Goal: Use online tool/utility: Utilize a website feature to perform a specific function

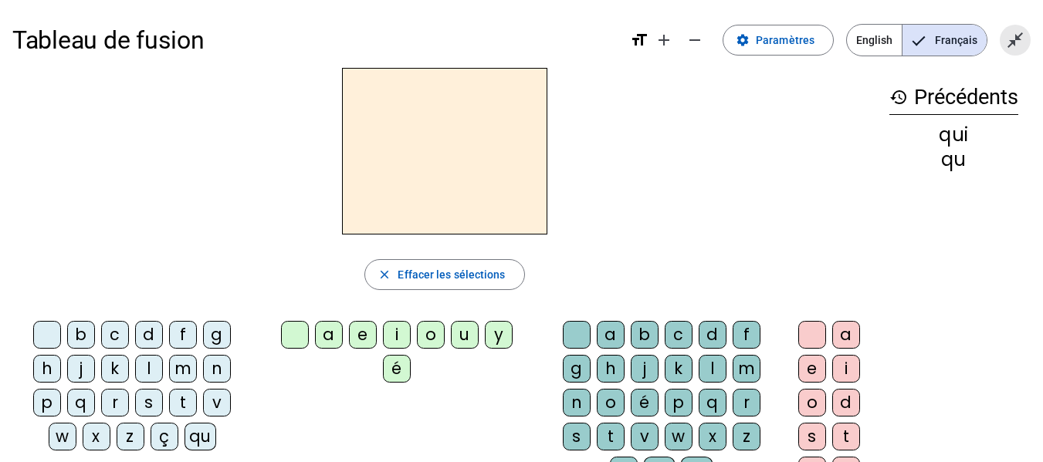
click at [1011, 30] on span "Quitter le plein écran" at bounding box center [1015, 40] width 37 height 37
click at [1019, 40] on mat-icon "open_in_full" at bounding box center [1015, 40] width 19 height 19
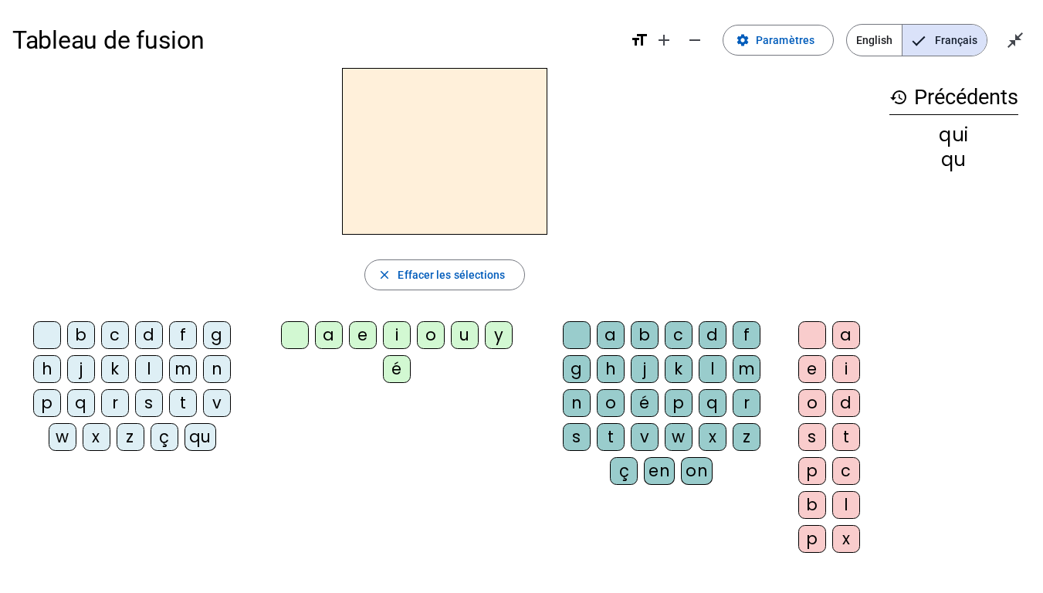
click at [201, 436] on div "qu" at bounding box center [201, 437] width 32 height 28
click at [396, 333] on div "i" at bounding box center [397, 335] width 28 height 28
click at [576, 338] on div at bounding box center [577, 335] width 28 height 28
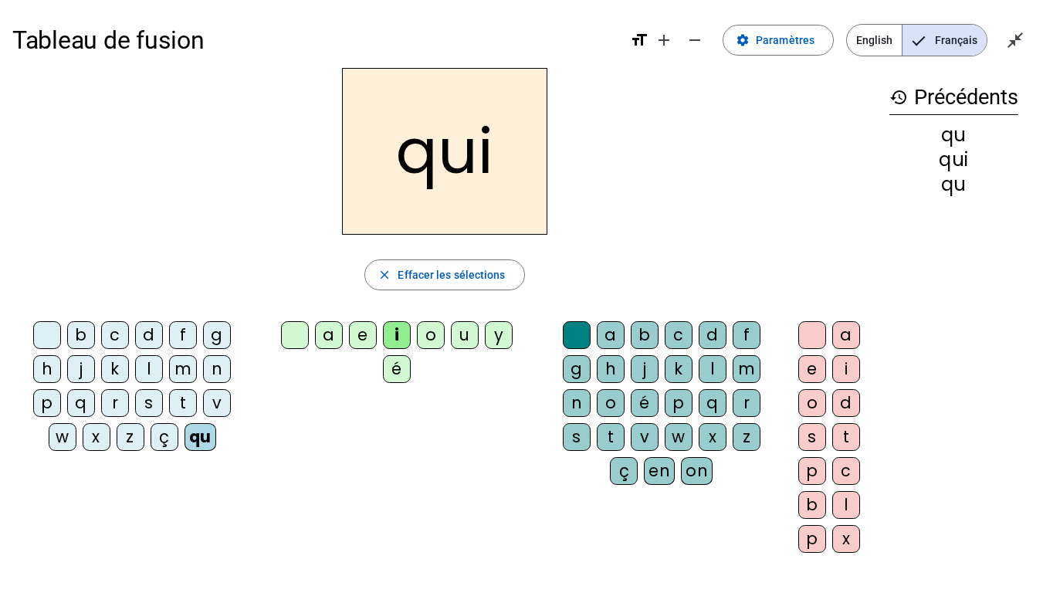
click at [305, 337] on div at bounding box center [295, 335] width 28 height 28
click at [804, 374] on div "e" at bounding box center [812, 369] width 28 height 28
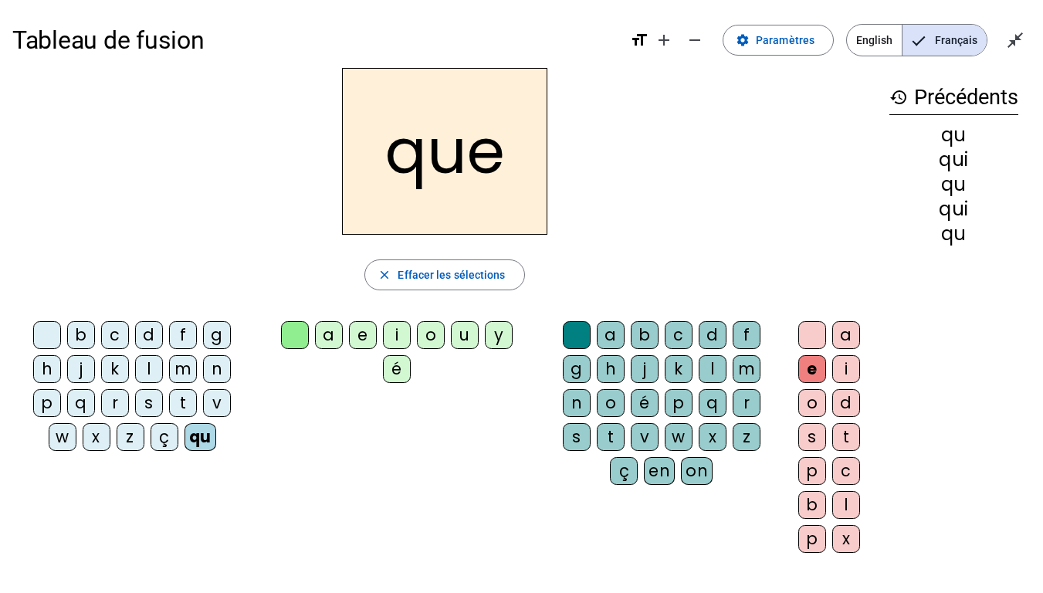
click at [813, 334] on div at bounding box center [812, 335] width 28 height 28
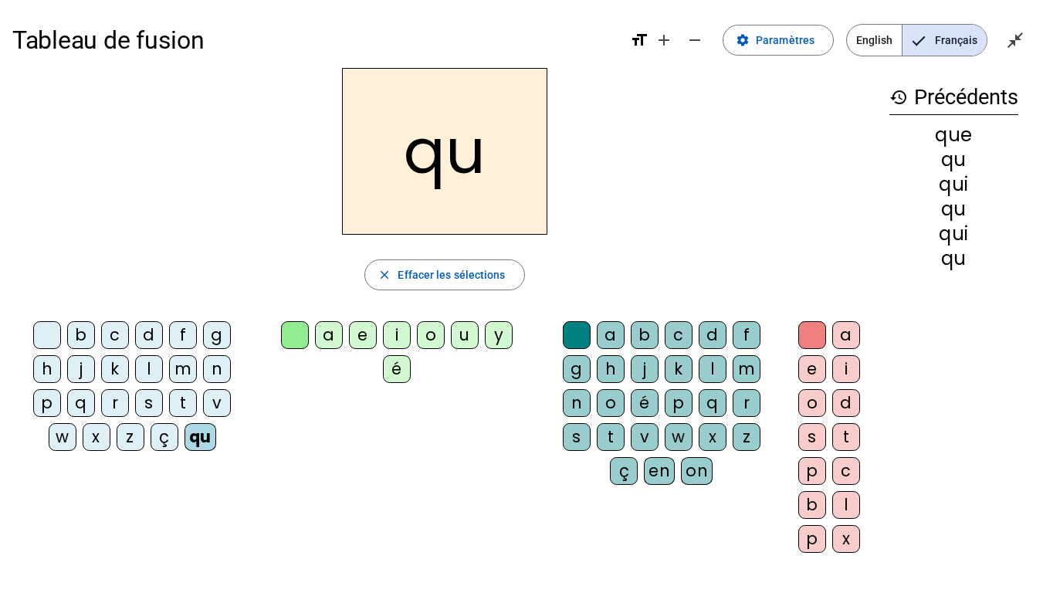
click at [112, 366] on div "k" at bounding box center [115, 369] width 28 height 28
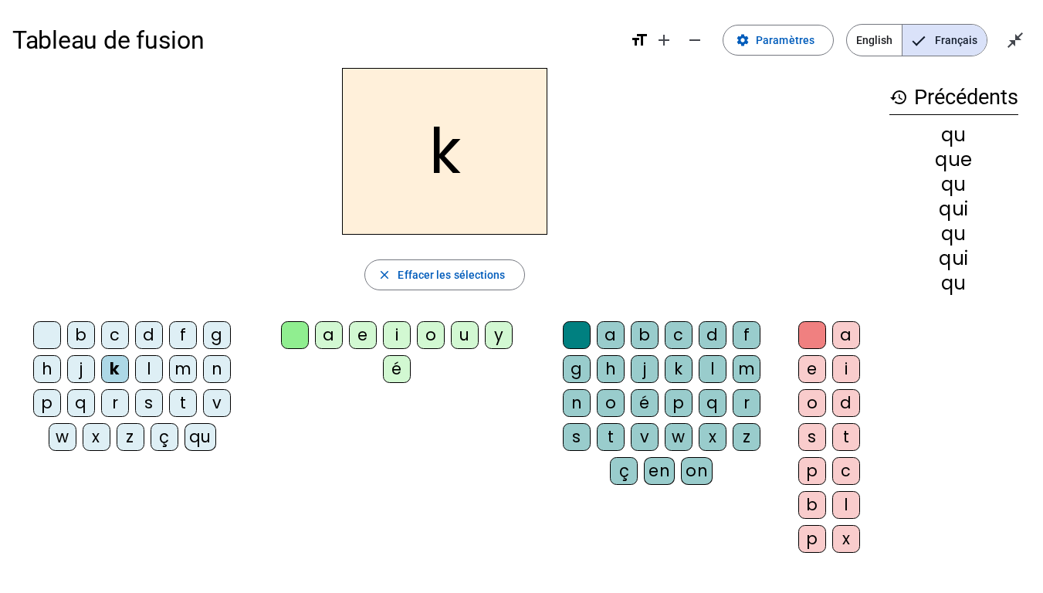
click at [205, 443] on div "qu" at bounding box center [201, 437] width 32 height 28
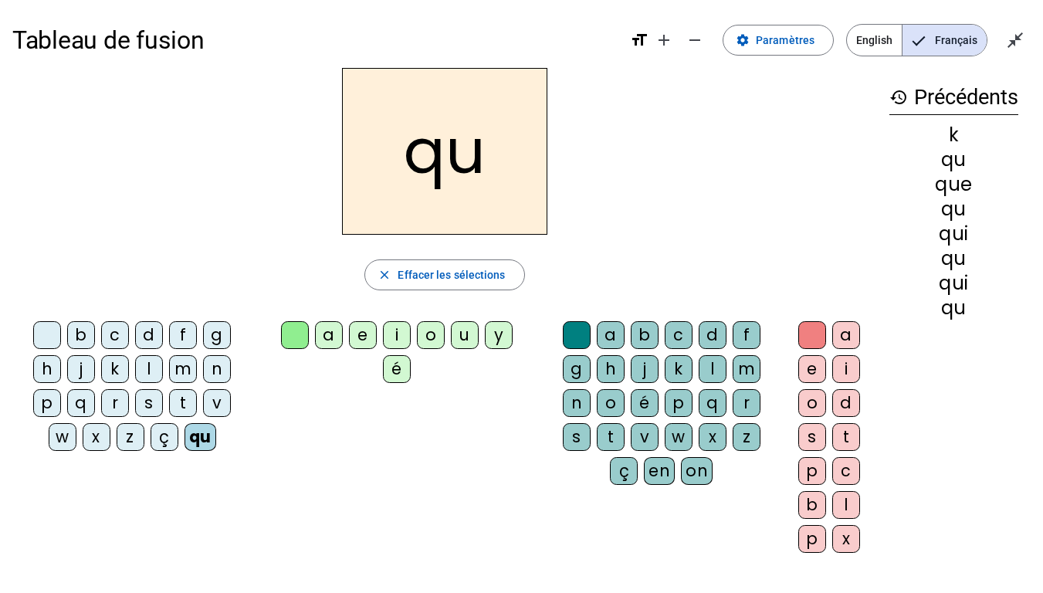
click at [398, 339] on div "i" at bounding box center [397, 335] width 28 height 28
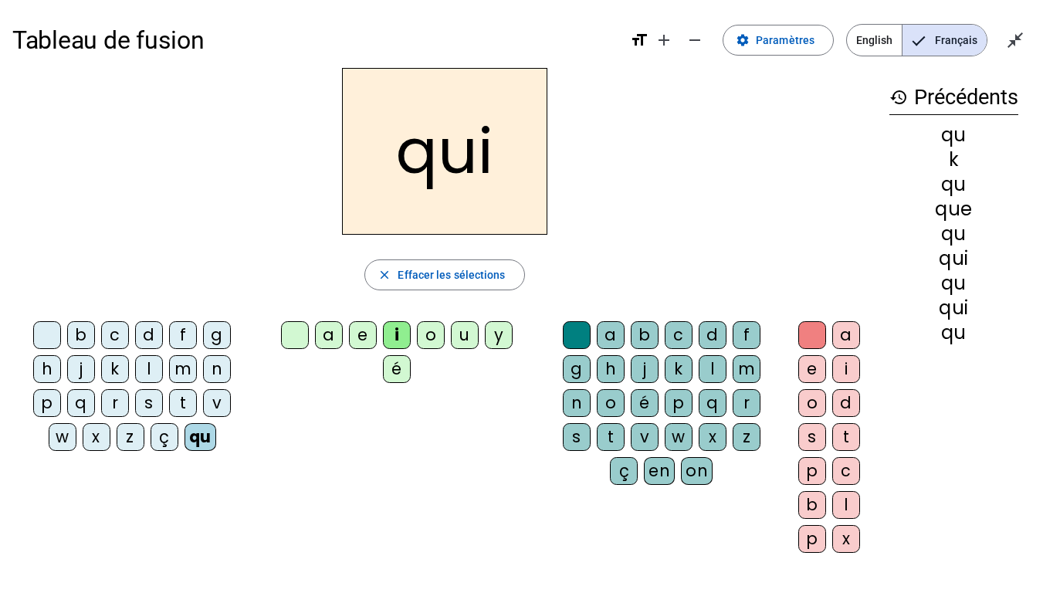
click at [152, 401] on div "s" at bounding box center [149, 403] width 28 height 28
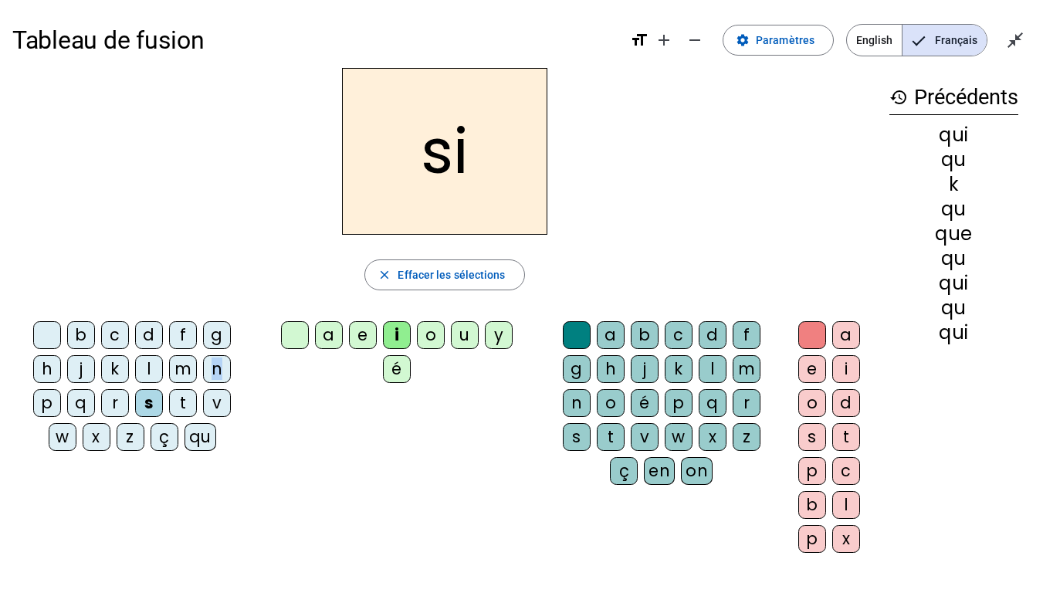
click at [217, 375] on div "n" at bounding box center [217, 369] width 28 height 28
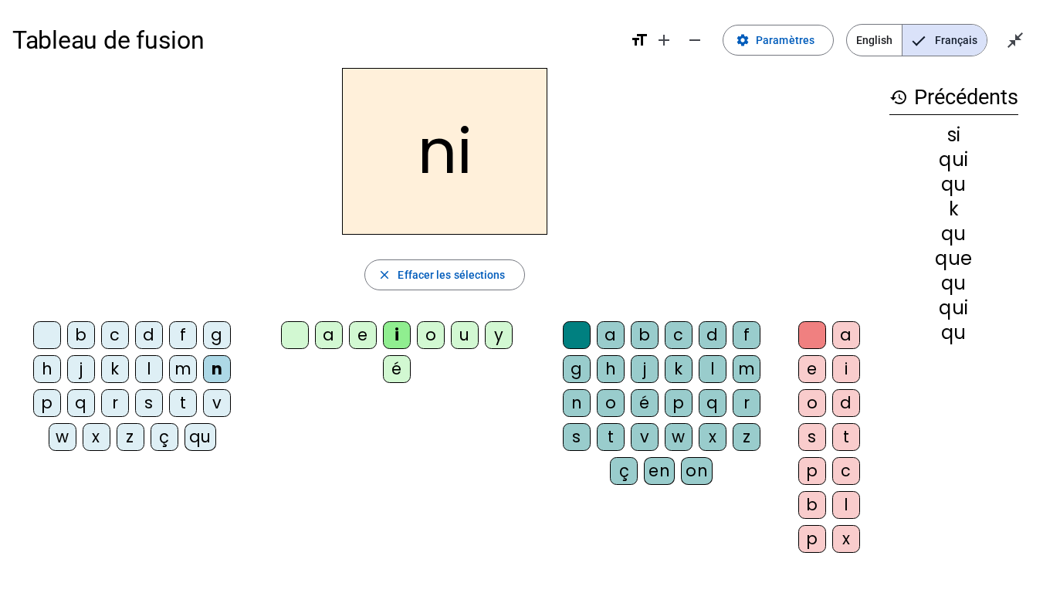
click at [363, 334] on div "e" at bounding box center [363, 335] width 28 height 28
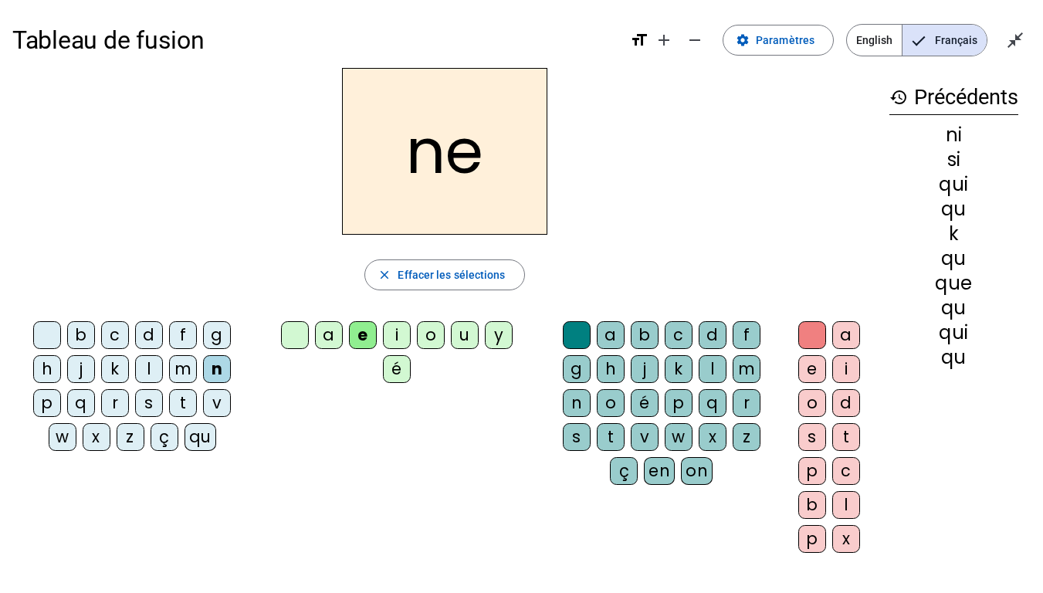
click at [152, 411] on div "s" at bounding box center [149, 403] width 28 height 28
click at [181, 405] on div "t" at bounding box center [183, 403] width 28 height 28
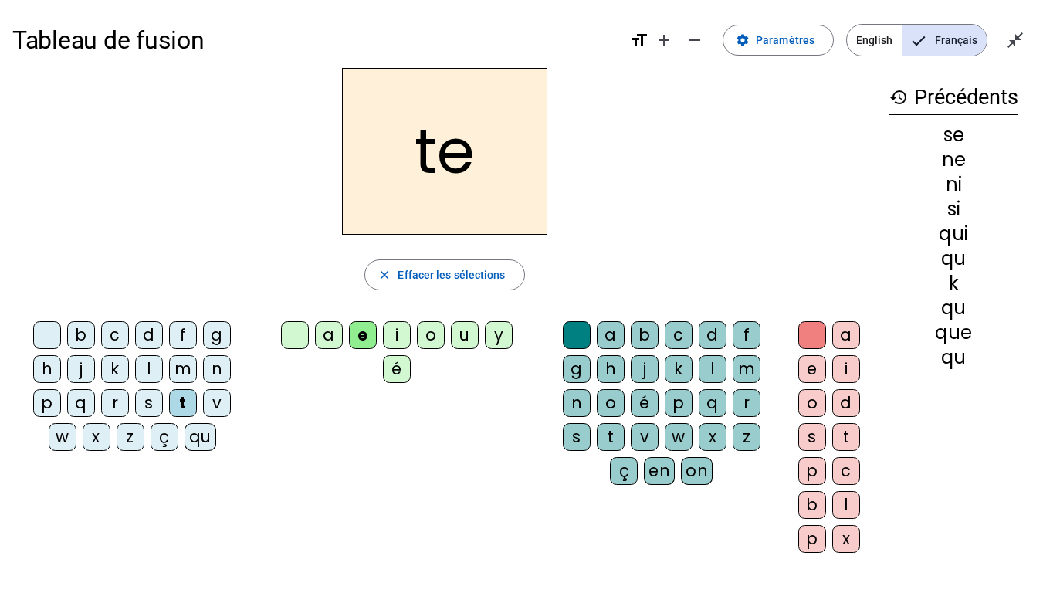
click at [147, 340] on div "d" at bounding box center [149, 335] width 28 height 28
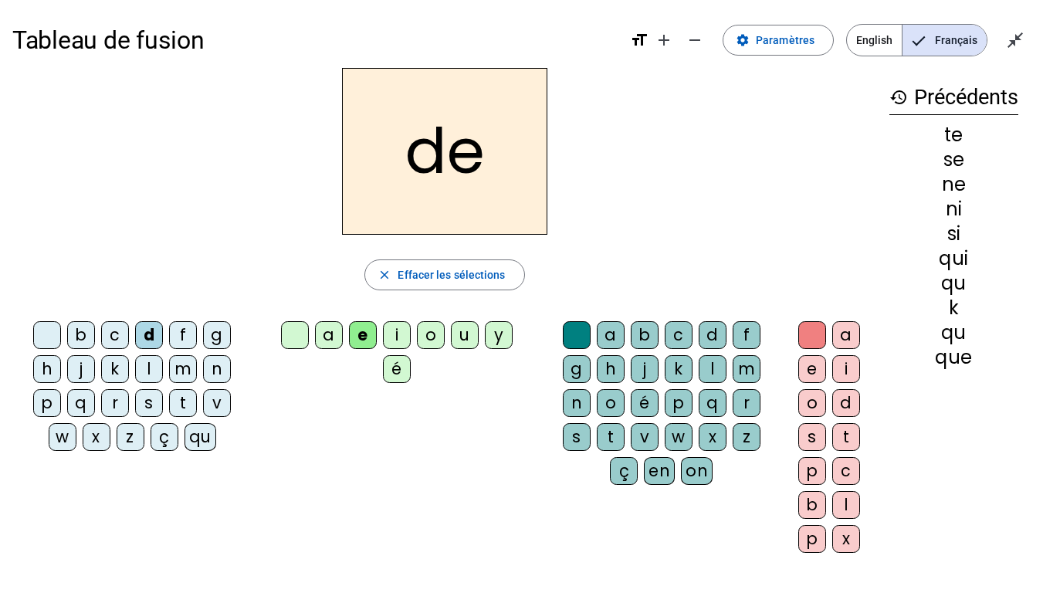
click at [459, 344] on div "u" at bounding box center [465, 335] width 28 height 28
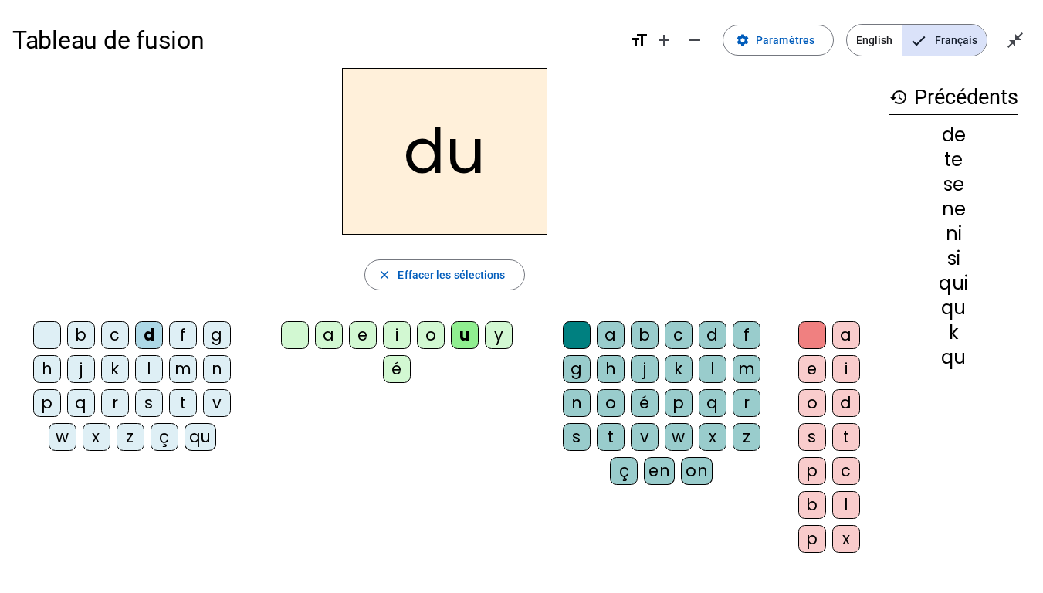
click at [143, 403] on div "s" at bounding box center [149, 403] width 28 height 28
click at [151, 372] on div "l" at bounding box center [149, 369] width 28 height 28
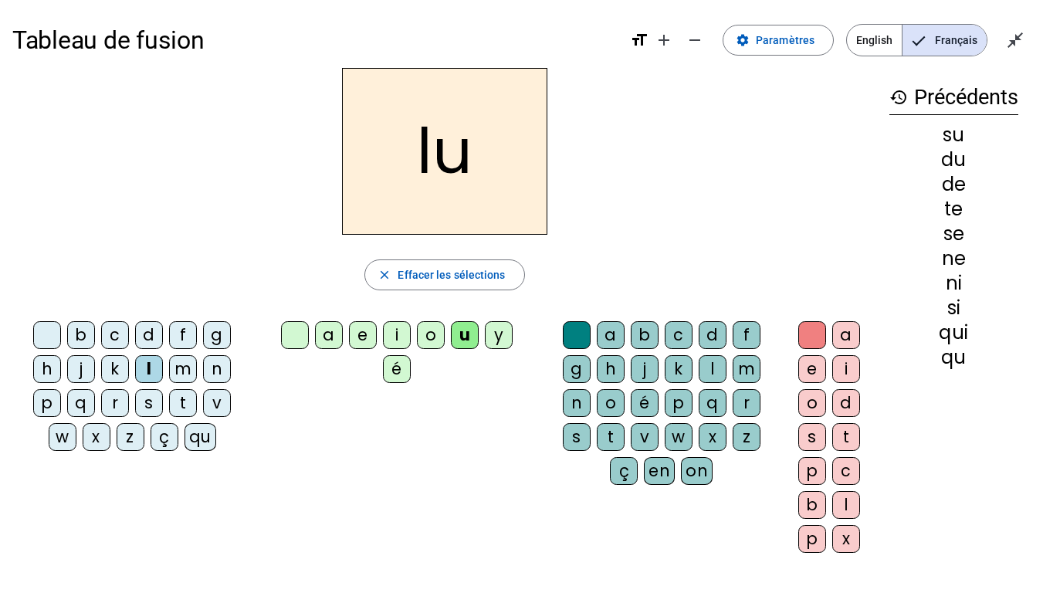
click at [180, 401] on div "t" at bounding box center [183, 403] width 28 height 28
click at [330, 336] on div "a" at bounding box center [329, 335] width 28 height 28
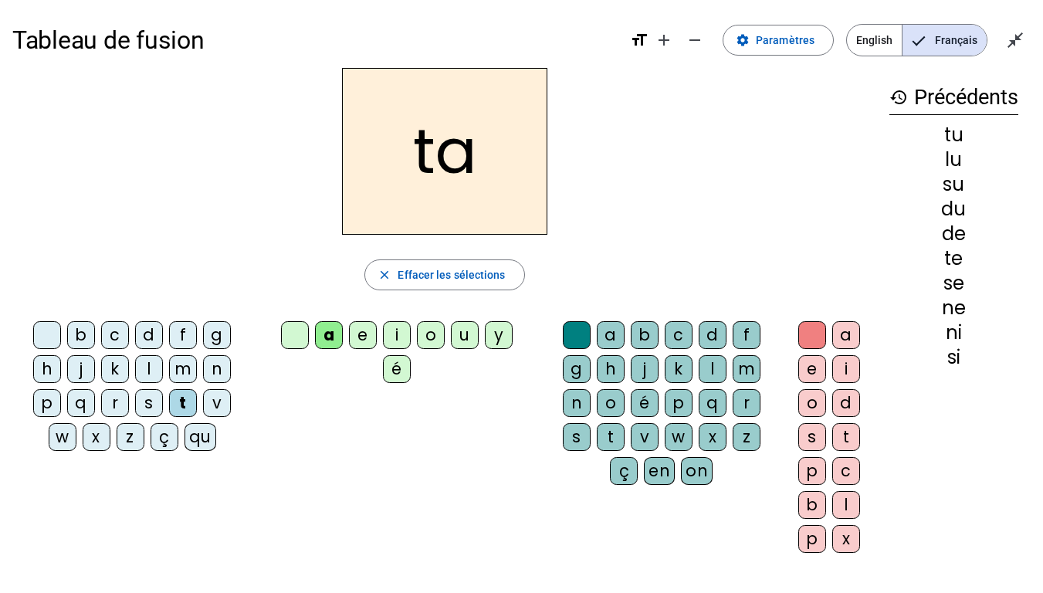
click at [189, 367] on div "m" at bounding box center [183, 369] width 28 height 28
click at [364, 341] on div "e" at bounding box center [363, 335] width 28 height 28
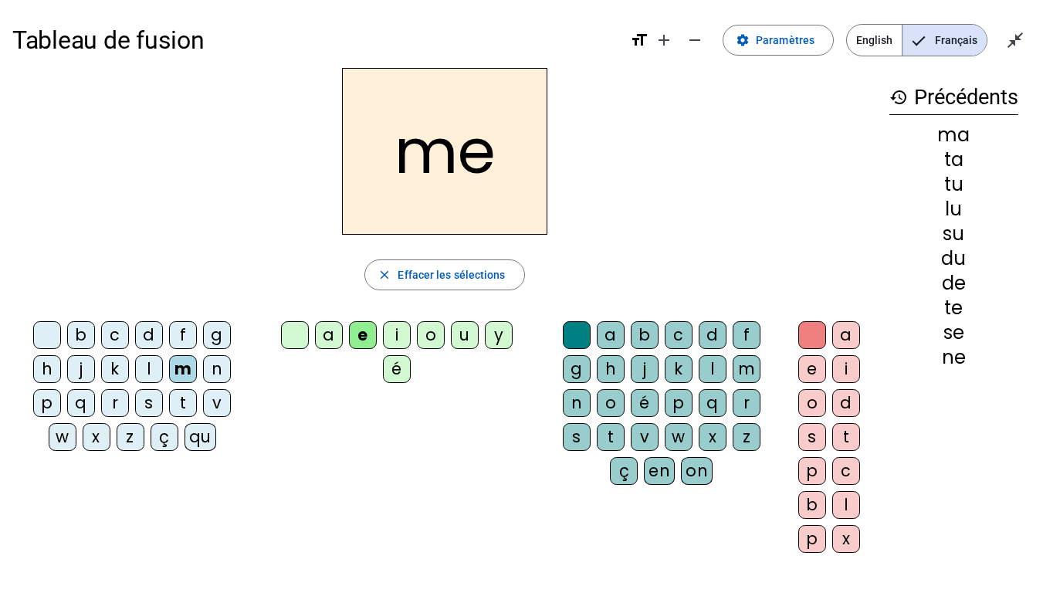
click at [157, 336] on div "d" at bounding box center [149, 335] width 28 height 28
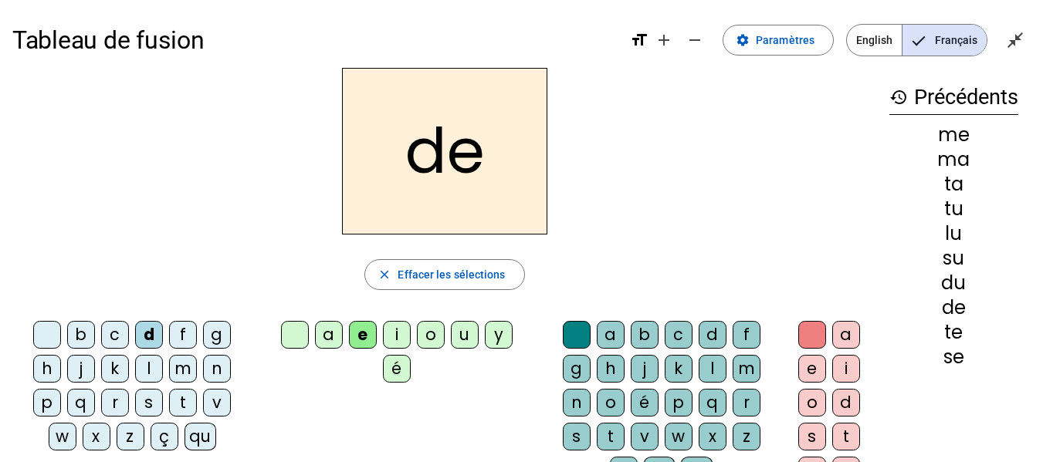
click at [668, 124] on div "de" at bounding box center [444, 151] width 865 height 167
click at [402, 306] on div "de close Effacer les sélections b c d f g h j k l m n p q r s t v w x z ç qu a …" at bounding box center [444, 316] width 865 height 497
click at [408, 286] on span "button" at bounding box center [444, 274] width 158 height 37
